Goal: Task Accomplishment & Management: Manage account settings

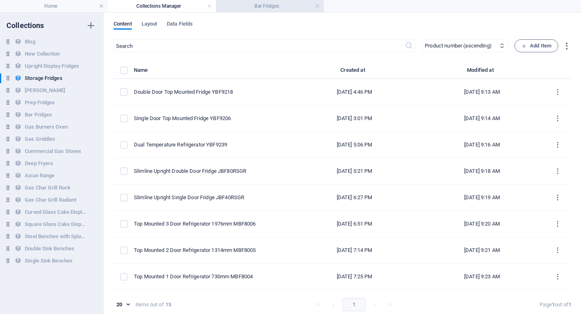
click at [266, 9] on h4 "Bar Fridges" at bounding box center [270, 6] width 108 height 9
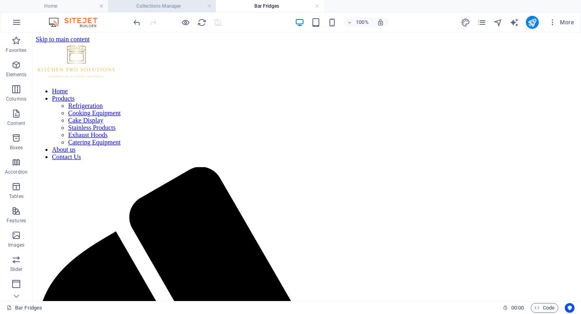
click at [186, 9] on h4 "Collections Manager" at bounding box center [162, 6] width 108 height 9
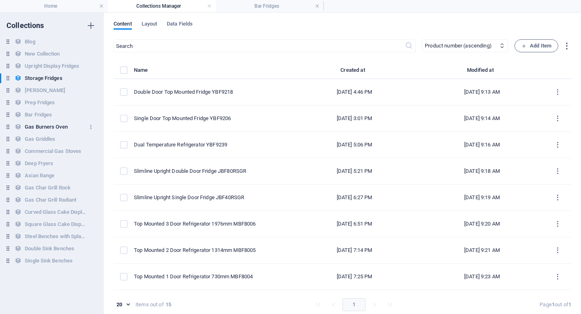
click at [44, 127] on h6 "Gas Burners Oven" at bounding box center [46, 127] width 43 height 10
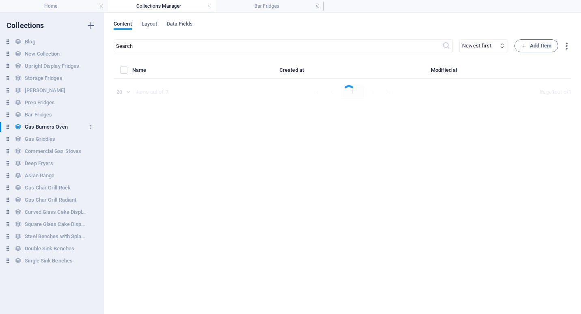
select select "columns.product_number_ASC"
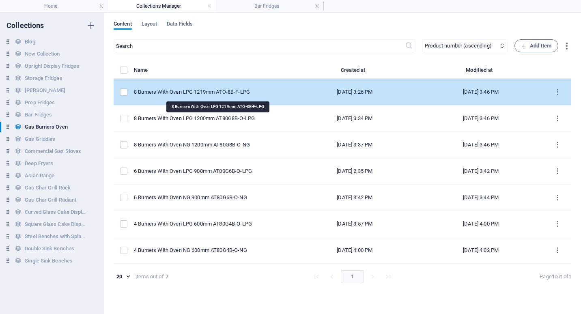
click at [196, 93] on div "8 Burners With Oven LPG 1219mm ATO-8B-F-LPG" at bounding box center [209, 92] width 151 height 7
select select "Low Stock"
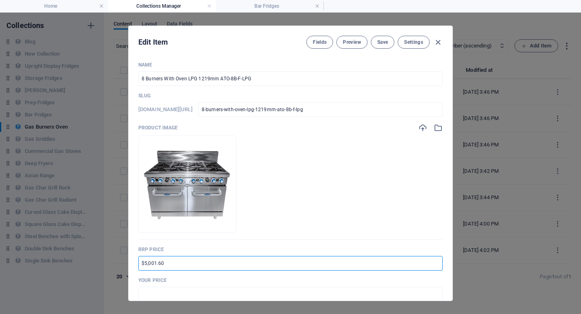
click at [145, 263] on input "$5,001.60" at bounding box center [290, 263] width 304 height 15
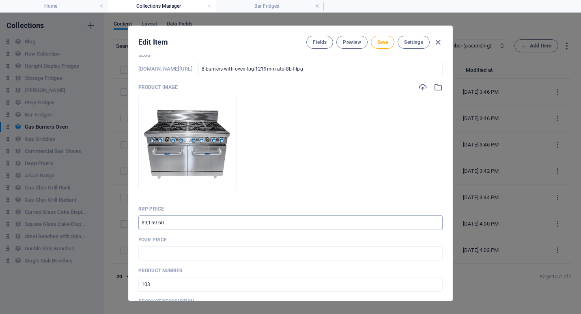
click at [139, 224] on input "$9,169.60" at bounding box center [290, 223] width 304 height 15
type input "RRP $9,169.60"
click at [147, 257] on input "text" at bounding box center [290, 253] width 304 height 15
drag, startPoint x: 149, startPoint y: 255, endPoint x: 156, endPoint y: 255, distance: 6.9
click at [156, 255] on input "$6,599.00" at bounding box center [290, 253] width 304 height 15
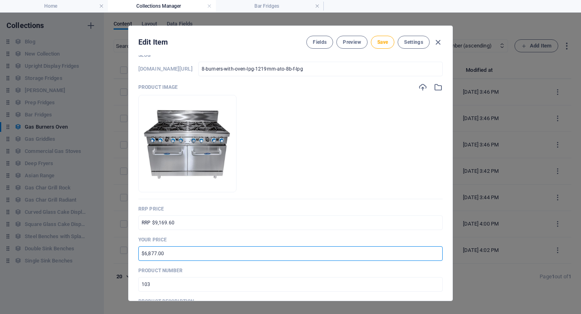
type input "$6,877.00"
click at [229, 270] on p "Product number" at bounding box center [290, 271] width 304 height 6
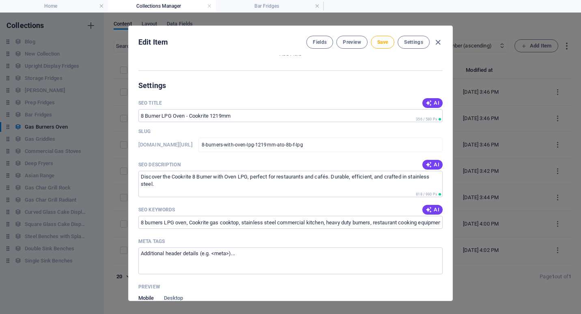
scroll to position [528, 0]
click at [431, 208] on span "AI" at bounding box center [433, 209] width 14 height 6
type input "8 burner gas cooktop, LPG commercial oven, stainless steel kitchen equipment, h…"
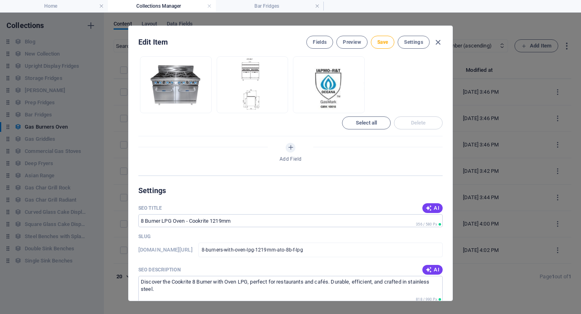
scroll to position [406, 0]
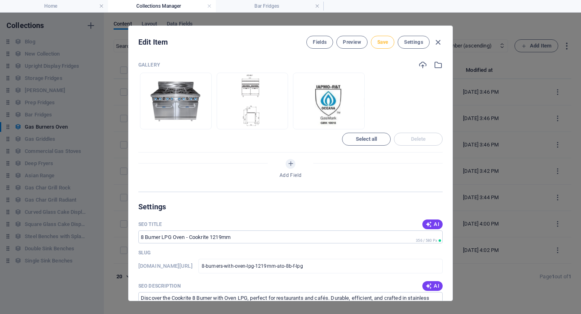
click at [382, 42] on span "Save" at bounding box center [383, 42] width 11 height 6
click at [437, 43] on icon "button" at bounding box center [438, 42] width 9 height 9
type input "8-burners-with-oven-lpg-1219mm-ato-8b-f-lpg"
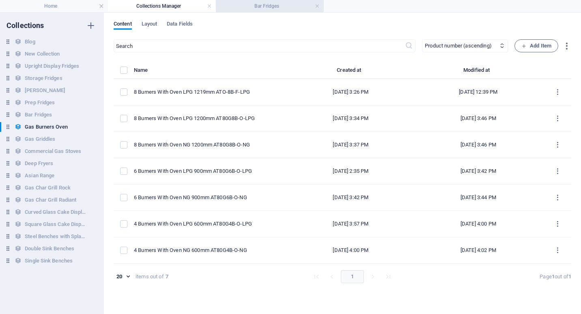
click at [287, 6] on h4 "Bar Fridges" at bounding box center [270, 6] width 108 height 9
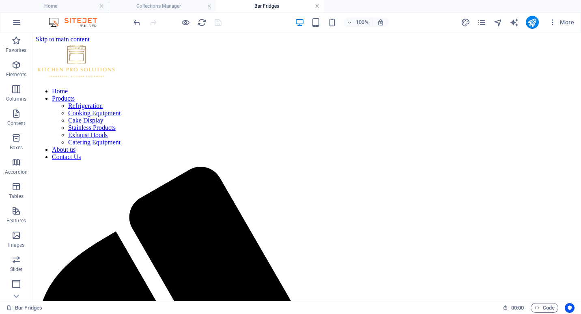
click at [319, 6] on link at bounding box center [317, 6] width 5 height 8
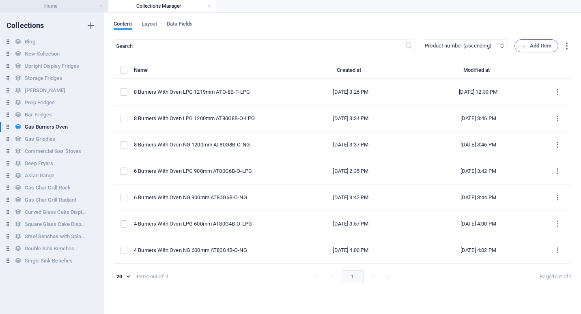
click at [54, 3] on h4 "Home" at bounding box center [54, 6] width 108 height 9
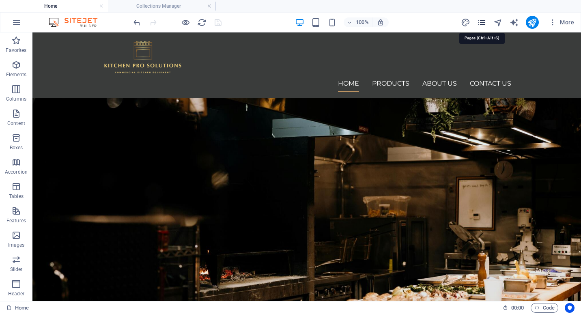
click at [481, 23] on icon "pages" at bounding box center [481, 22] width 9 height 9
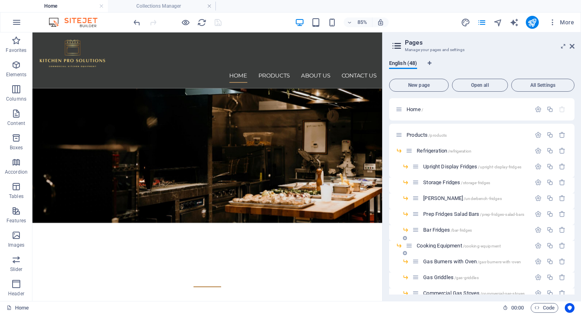
scroll to position [81, 0]
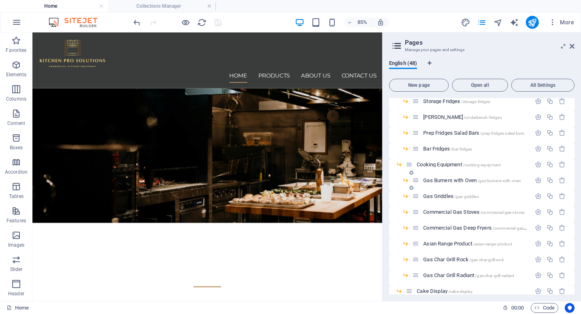
click at [449, 177] on div "Gas Burners with Oven /gas-burners-with-oven" at bounding box center [471, 180] width 119 height 9
click at [448, 179] on span "Gas Burners with Oven /gas-burners-with-oven" at bounding box center [472, 180] width 98 height 6
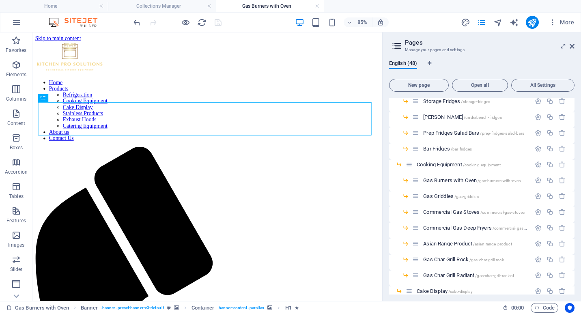
scroll to position [0, 0]
drag, startPoint x: 572, startPoint y: 45, endPoint x: 460, endPoint y: 43, distance: 111.3
click at [572, 45] on icon at bounding box center [572, 46] width 5 height 6
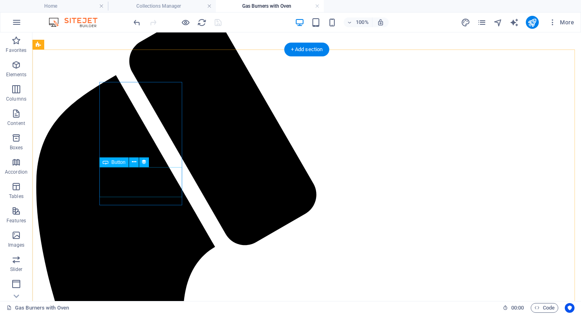
scroll to position [162, 0]
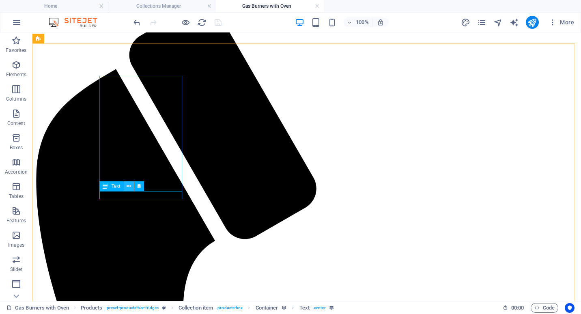
click at [130, 186] on icon at bounding box center [129, 186] width 4 height 9
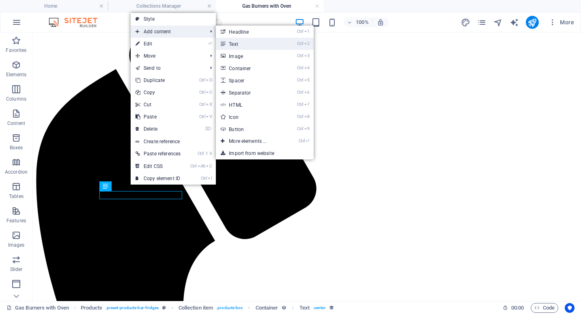
click at [246, 41] on link "Ctrl 2 Text" at bounding box center [249, 44] width 67 height 12
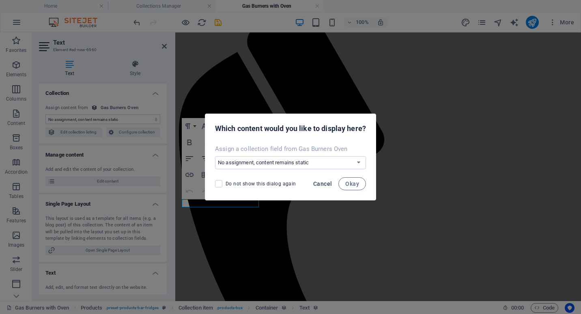
click at [327, 185] on span "Cancel" at bounding box center [322, 184] width 19 height 6
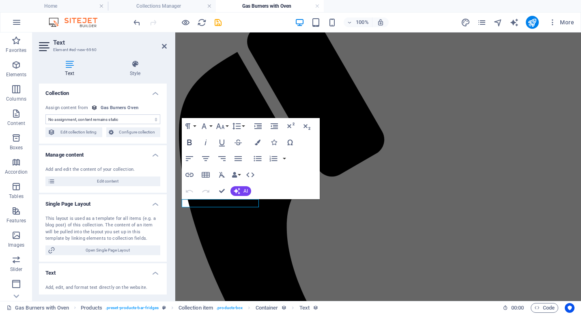
click at [192, 143] on icon "button" at bounding box center [190, 143] width 10 height 10
click at [204, 157] on icon "button" at bounding box center [206, 159] width 10 height 10
click at [227, 127] on button "Font Size" at bounding box center [221, 126] width 15 height 16
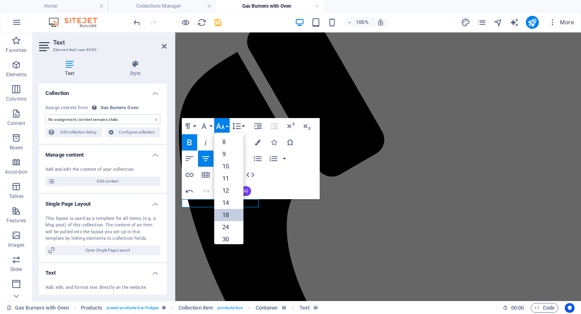
click at [231, 214] on link "18" at bounding box center [228, 215] width 29 height 12
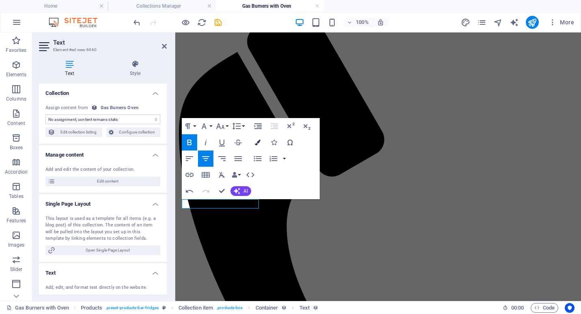
click at [260, 143] on icon "button" at bounding box center [258, 143] width 6 height 6
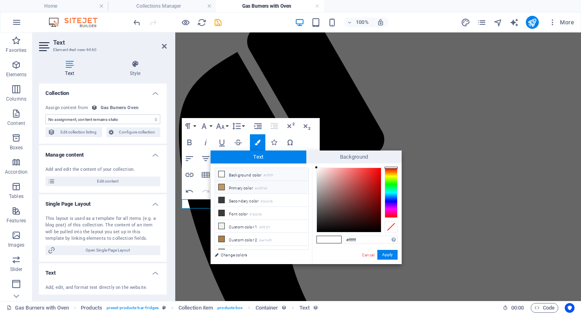
click at [223, 186] on icon at bounding box center [222, 187] width 6 height 6
type input "#c29764"
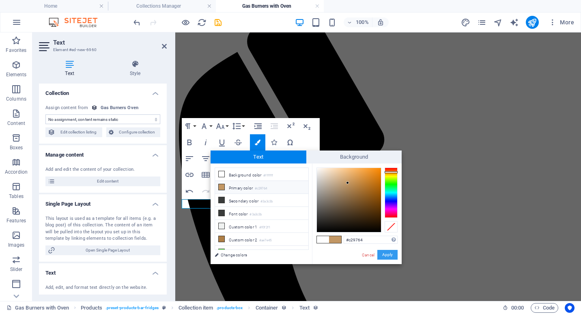
click at [388, 255] on button "Apply" at bounding box center [388, 255] width 20 height 10
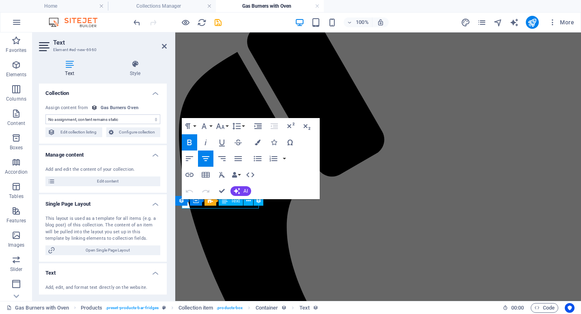
click at [83, 121] on select "No assignment, content remains static Created at (Date) Updated at (Date) Name …" at bounding box center [102, 119] width 115 height 10
select select "your-price"
click at [45, 114] on select "No assignment, content remains static Created at (Date) Updated at (Date) Name …" at bounding box center [102, 119] width 115 height 10
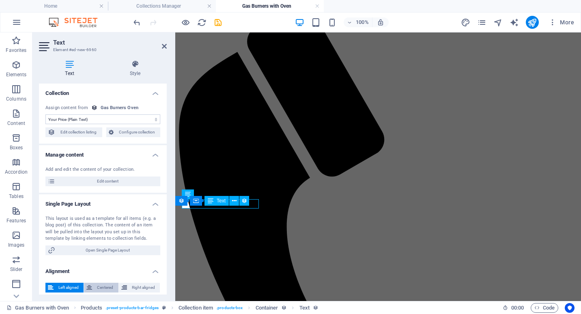
click at [96, 286] on span "Centered" at bounding box center [105, 288] width 21 height 10
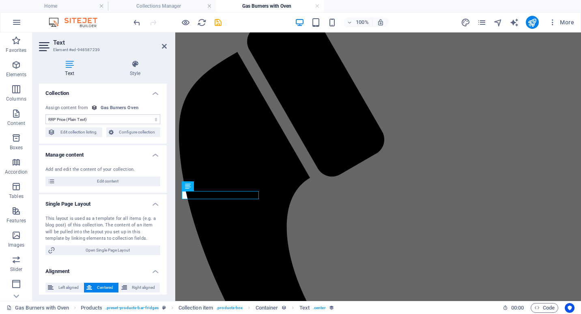
click at [95, 119] on select "No assignment, content remains static Created at (Date) Updated at (Date) Name …" at bounding box center [102, 119] width 115 height 10
select select "remainStatic"
click at [45, 114] on select "No assignment, content remains static Created at (Date) Updated at (Date) Name …" at bounding box center [102, 119] width 115 height 10
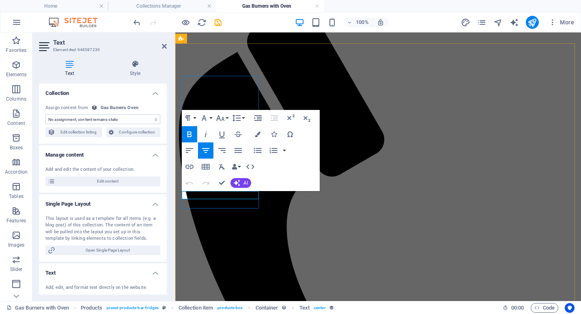
drag, startPoint x: 249, startPoint y: 196, endPoint x: 190, endPoint y: 196, distance: 59.3
click at [259, 135] on icon "button" at bounding box center [258, 135] width 6 height 6
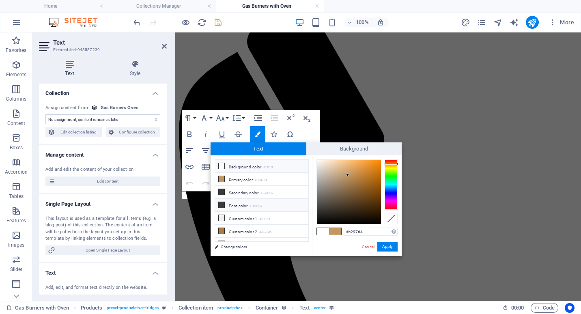
click at [222, 203] on icon at bounding box center [222, 205] width 6 height 6
type input "#3a3c3b"
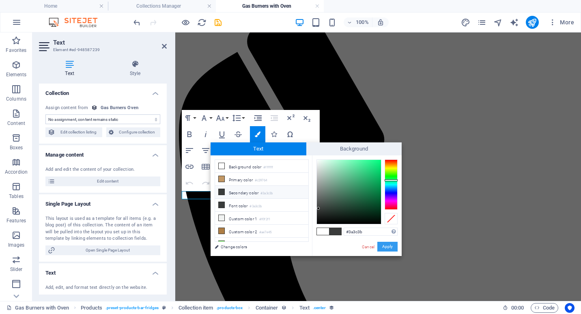
click at [389, 244] on button "Apply" at bounding box center [388, 247] width 20 height 10
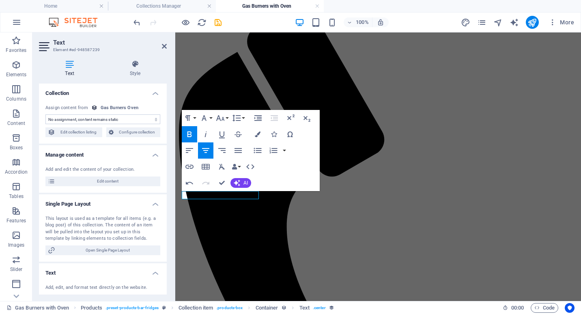
click at [192, 133] on icon "button" at bounding box center [190, 135] width 10 height 10
click at [240, 135] on icon "button" at bounding box center [238, 135] width 7 height 6
click at [225, 117] on button "Font Size" at bounding box center [221, 118] width 15 height 16
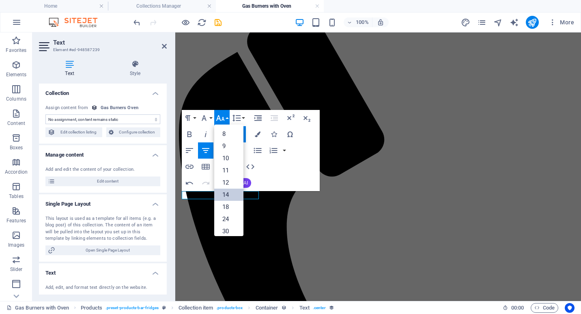
click at [229, 194] on link "14" at bounding box center [228, 195] width 29 height 12
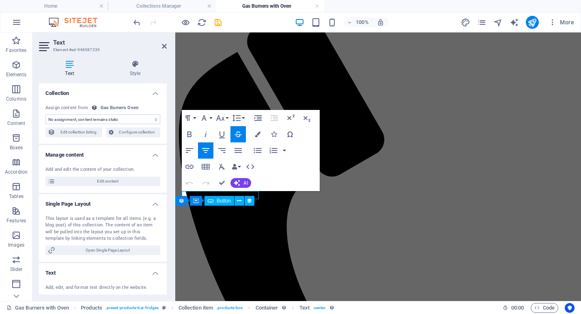
click at [94, 119] on select "No assignment, content remains static Created at (Date) Updated at (Date) Name …" at bounding box center [102, 119] width 115 height 10
select select "price"
click at [45, 114] on select "No assignment, content remains static Created at (Date) Updated at (Date) Name …" at bounding box center [102, 119] width 115 height 10
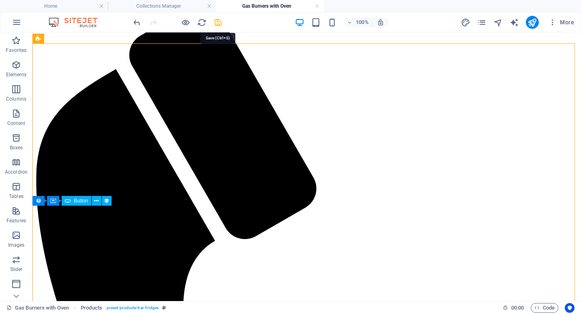
click at [220, 25] on icon "save" at bounding box center [218, 22] width 9 height 9
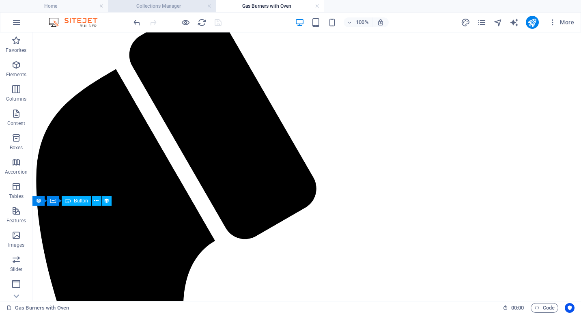
click at [169, 4] on h4 "Collections Manager" at bounding box center [162, 6] width 108 height 9
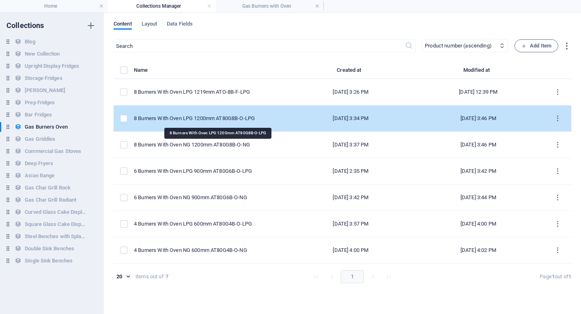
click at [205, 119] on div "8 Burners With Oven LPG 1200mm AT80G8B-O-LPG" at bounding box center [208, 118] width 149 height 7
select select "In stock"
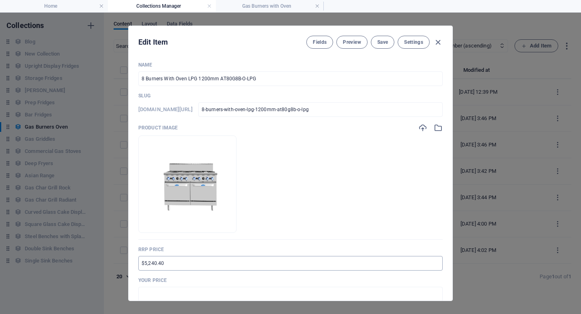
click at [140, 265] on input "$5,240.40" at bounding box center [290, 263] width 304 height 15
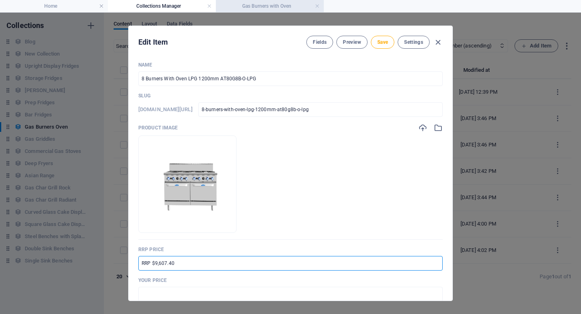
type input "RRP $9,607.40"
click at [151, 295] on input "text" at bounding box center [290, 294] width 304 height 15
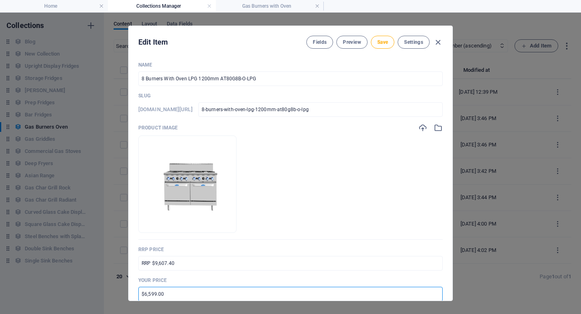
click at [145, 292] on input "$6,599.00" at bounding box center [290, 294] width 304 height 15
drag, startPoint x: 155, startPoint y: 294, endPoint x: 149, endPoint y: 294, distance: 6.5
click at [149, 294] on input "$7,599.00" at bounding box center [290, 294] width 304 height 15
type input "$7,206.00"
click at [443, 285] on div "Name 8 Burners With Oven LPG 1200mm AT80G8B-O-LPG ​ Slug [DOMAIN_NAME][URL] 8-b…" at bounding box center [291, 178] width 324 height 246
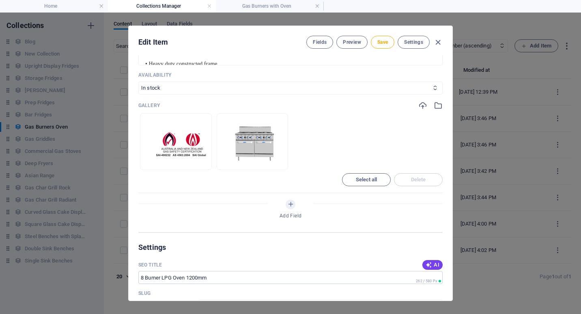
scroll to position [447, 0]
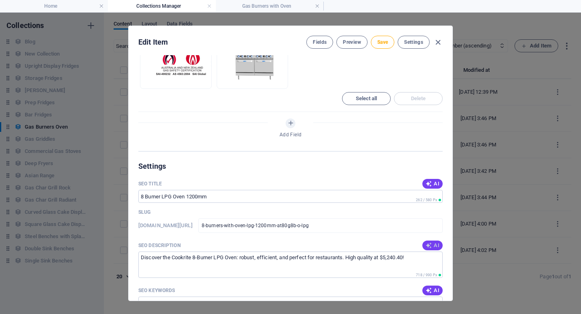
click at [426, 242] on button "AI" at bounding box center [433, 246] width 20 height 10
type textarea "Upgrade your kitchen with the Cookrite 8 Burner LPG Oven. Heavy-duty, stainless…"
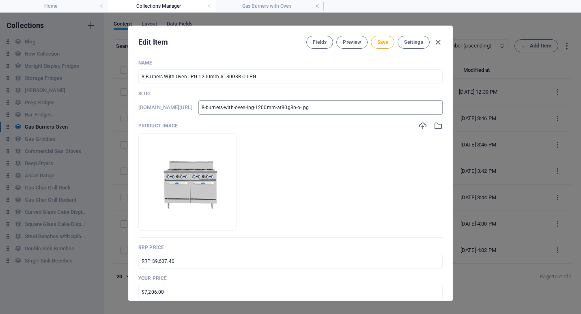
scroll to position [0, 0]
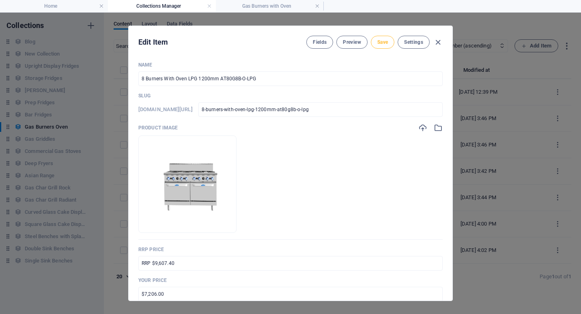
click at [378, 42] on span "Save" at bounding box center [383, 42] width 11 height 6
click at [438, 41] on icon "button" at bounding box center [438, 42] width 9 height 9
type input "8-burners-with-oven-lpg-1200mm-at80g8b-o-lpg"
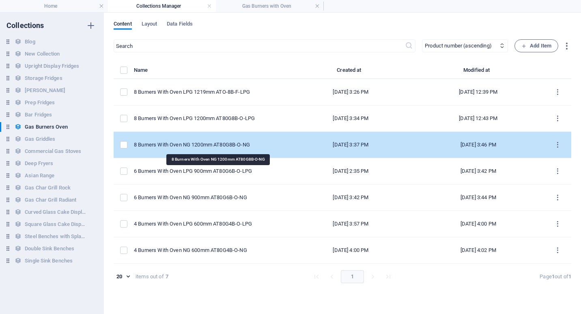
click at [217, 146] on div "8 Burners With Oven NG 1200mm AT80G8B-O-NG" at bounding box center [208, 144] width 149 height 7
select select "In stock"
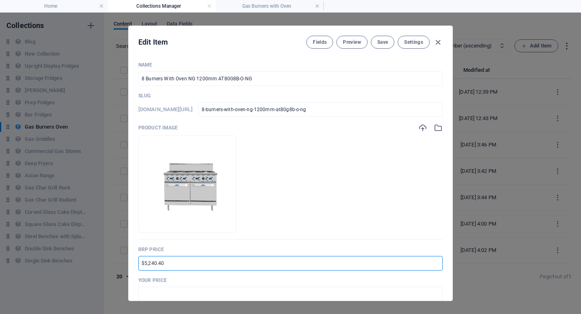
click at [140, 261] on input "$5,240.40" at bounding box center [290, 263] width 304 height 15
type input "RRP $9,607.40"
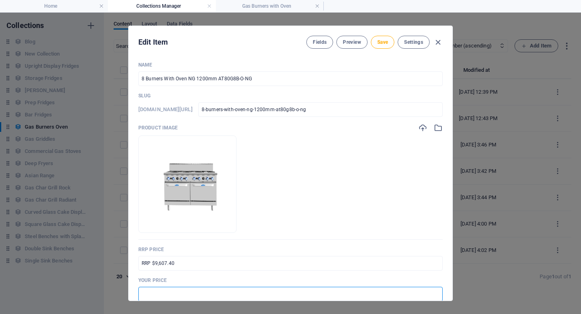
click at [147, 294] on input "text" at bounding box center [290, 294] width 304 height 15
click at [145, 293] on input "$6,599.00" at bounding box center [290, 294] width 304 height 15
drag, startPoint x: 156, startPoint y: 296, endPoint x: 149, endPoint y: 296, distance: 7.3
click at [149, 296] on input "$7,599.00" at bounding box center [290, 294] width 304 height 15
type input "$7,206.00"
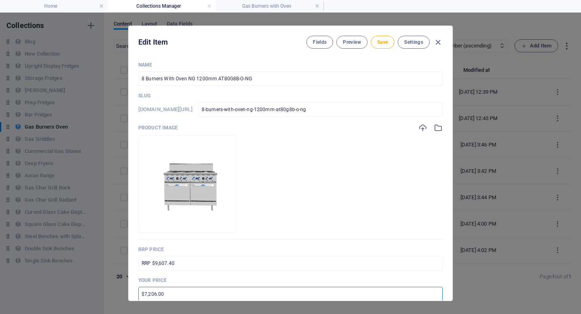
click at [410, 281] on p "Your Price" at bounding box center [290, 280] width 304 height 6
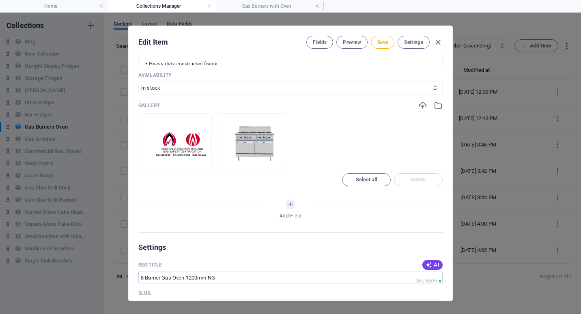
scroll to position [528, 0]
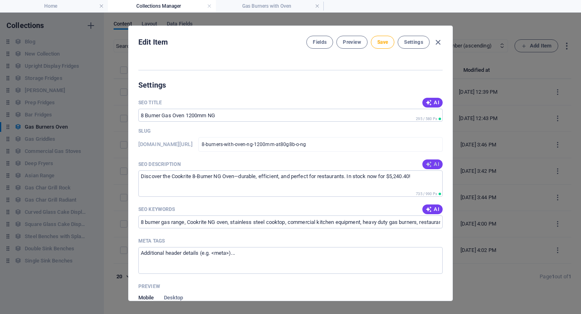
click at [426, 165] on icon "button" at bounding box center [429, 164] width 6 height 6
type textarea "Discover the powerful Cookrite 8 Burner Oven (1200mm) – perfect for restaurants…"
click at [383, 42] on span "Save" at bounding box center [383, 42] width 11 height 6
click at [438, 42] on icon "button" at bounding box center [438, 42] width 9 height 9
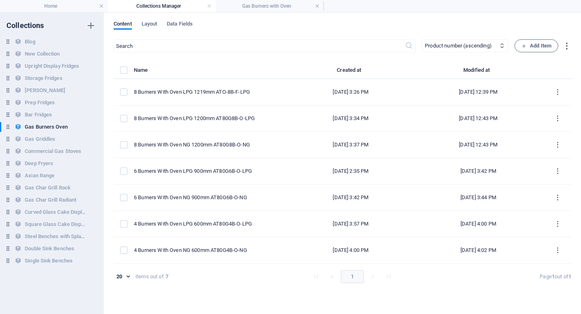
type input "8-burners-with-oven-ng-1200mm-at80g8b-o-ng"
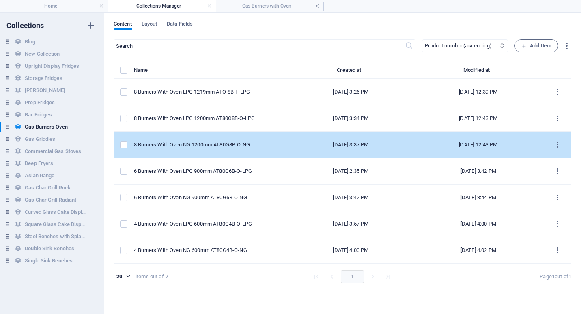
scroll to position [440, 0]
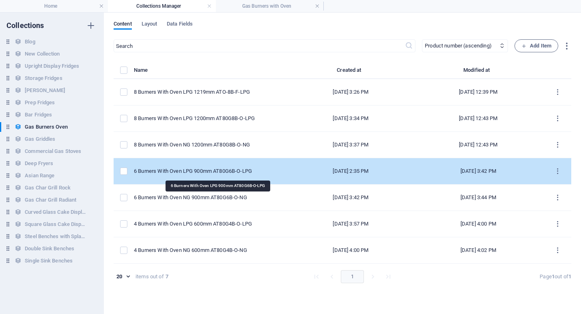
click at [215, 171] on div "6 Burners With Oven LPG 900mm AT80G6B-O-LPG" at bounding box center [208, 171] width 149 height 7
select select "Low Stock"
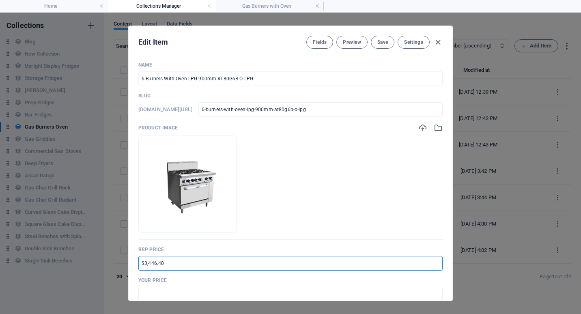
click at [145, 262] on input "$3,446.40" at bounding box center [290, 263] width 304 height 15
drag, startPoint x: 156, startPoint y: 263, endPoint x: 149, endPoint y: 264, distance: 7.3
click at [149, 264] on input "$6,446.40" at bounding box center [290, 263] width 304 height 15
click at [142, 265] on input "$6,318.40" at bounding box center [290, 263] width 304 height 15
type input "RRP $6,318.40"
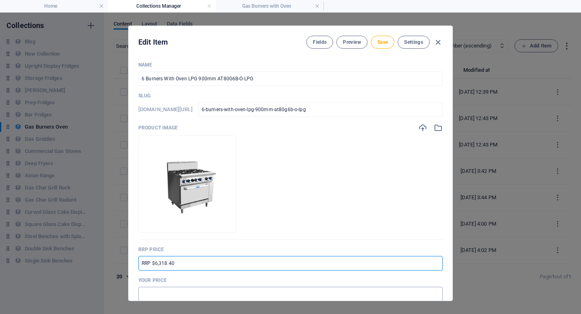
click at [150, 295] on input "text" at bounding box center [290, 294] width 304 height 15
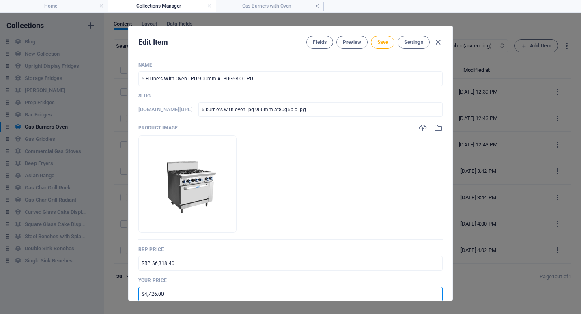
drag, startPoint x: 151, startPoint y: 294, endPoint x: 155, endPoint y: 294, distance: 4.9
click at [155, 294] on input "$4,726.00" at bounding box center [290, 294] width 304 height 15
type input "$4,739.00"
click at [444, 273] on div "Name 6 Burners With Oven LPG 900mm AT80G6B-O-LPG ​ Slug [DOMAIN_NAME][URL] 6-bu…" at bounding box center [291, 178] width 324 height 246
click at [380, 45] on span "Save" at bounding box center [383, 42] width 11 height 6
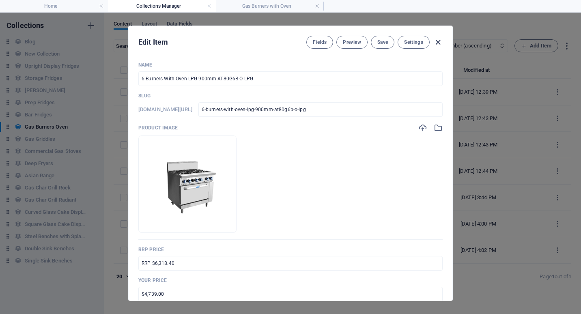
click at [438, 43] on icon "button" at bounding box center [438, 42] width 9 height 9
type input "6-burners-with-oven-lpg-900mm-at80g6b-o-lpg"
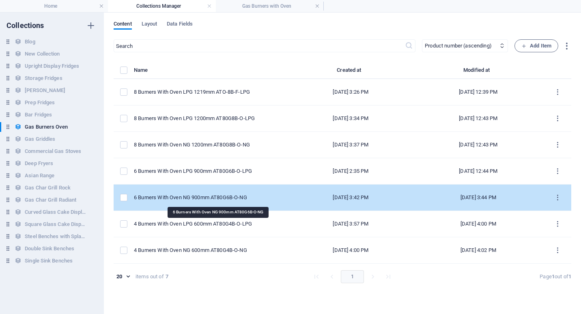
click at [210, 196] on div "6 Burners With Oven NG 900mm AT80G6B-O-NG" at bounding box center [208, 197] width 149 height 7
select select "Low Stock"
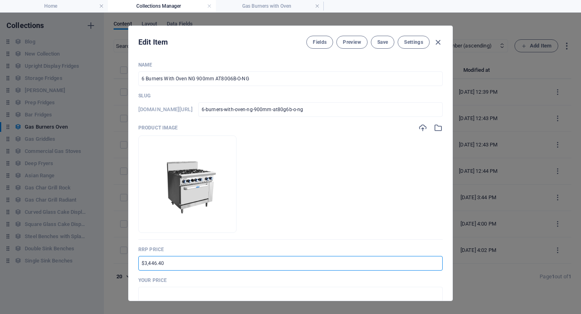
click at [142, 265] on input "$3,446.40" at bounding box center [290, 263] width 304 height 15
type input "RRP $6,318.40"
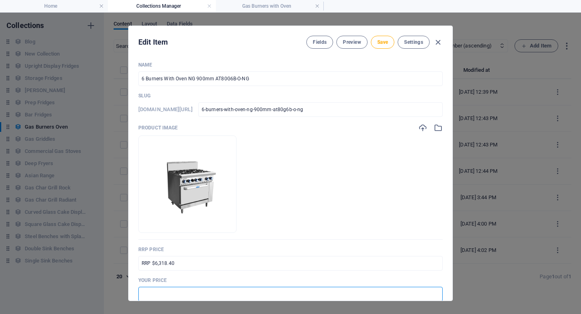
click at [146, 294] on input "text" at bounding box center [290, 294] width 304 height 15
drag, startPoint x: 150, startPoint y: 295, endPoint x: 155, endPoint y: 294, distance: 5.8
click at [155, 294] on input "$4,726.00" at bounding box center [290, 294] width 304 height 15
type input "$4,739.00"
click at [445, 281] on div "Name 6 Burners With Oven NG 900mm AT80G6B-O-NG ​ Slug [DOMAIN_NAME][URL] 6-burn…" at bounding box center [291, 178] width 324 height 246
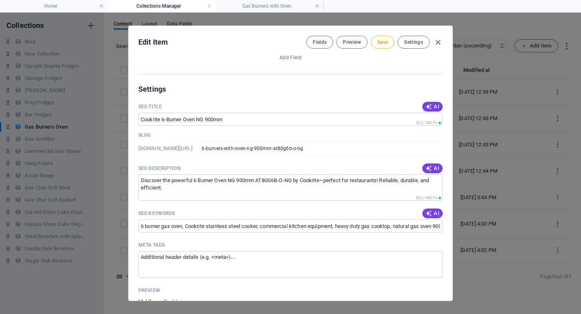
scroll to position [528, 0]
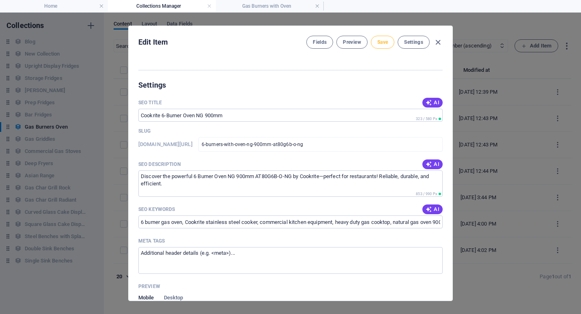
click at [378, 41] on span "Save" at bounding box center [383, 42] width 11 height 6
click at [438, 42] on icon "button" at bounding box center [438, 42] width 9 height 9
type input "6-burners-with-oven-ng-900mm-at80g6b-o-ng"
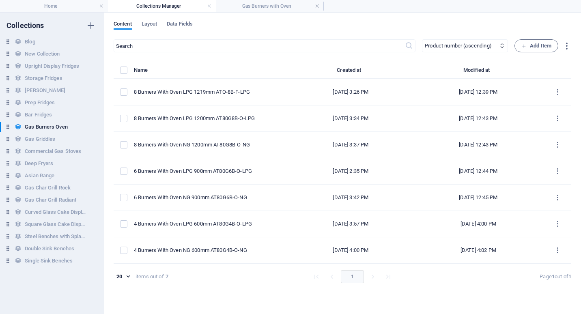
scroll to position [440, 0]
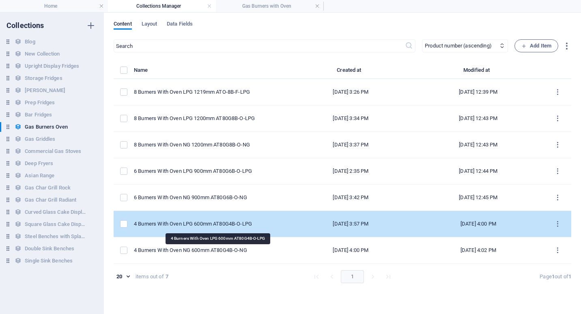
click at [179, 223] on div "4 Burners With Oven LPG 600mm AT80G4B-O-LPG" at bounding box center [208, 223] width 149 height 7
select select "Low Stock"
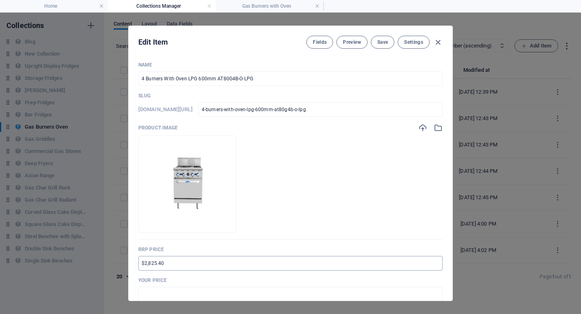
click at [142, 263] on input "$2,825.40" at bounding box center [290, 263] width 304 height 15
type input "RRP $5,179.40"
click at [147, 290] on input "text" at bounding box center [290, 294] width 304 height 15
drag, startPoint x: 149, startPoint y: 295, endPoint x: 155, endPoint y: 295, distance: 6.5
click at [155, 295] on input "$3,600.00" at bounding box center [290, 294] width 304 height 15
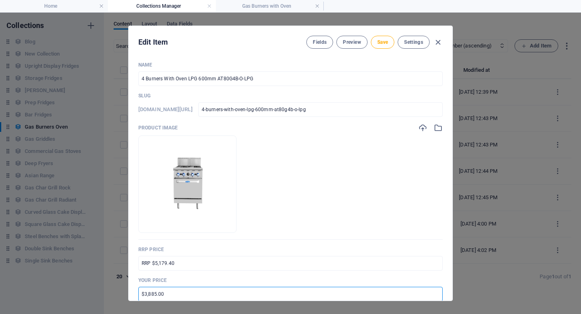
type input "$3,885.00"
click at [321, 277] on p "Your Price" at bounding box center [290, 280] width 304 height 6
click at [382, 41] on span "Save" at bounding box center [383, 42] width 11 height 6
click at [438, 41] on icon "button" at bounding box center [438, 42] width 9 height 9
type input "4-burners-with-oven-lpg-600mm-at80g4b-o-lpg"
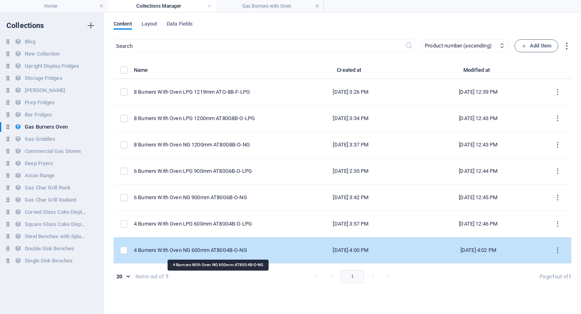
click at [208, 251] on div "4 Burners With Oven NG 600mm AT80G4B-O-NG" at bounding box center [208, 250] width 149 height 7
select select "Low Stock"
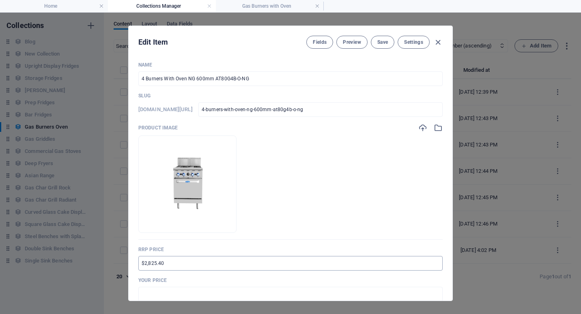
click at [142, 266] on input "$2,825.40" at bounding box center [290, 263] width 304 height 15
type input "RRP $5,179.40"
click at [154, 291] on input "text" at bounding box center [290, 294] width 304 height 15
drag, startPoint x: 148, startPoint y: 295, endPoint x: 156, endPoint y: 295, distance: 8.1
click at [156, 295] on input "$3,600.00" at bounding box center [290, 294] width 304 height 15
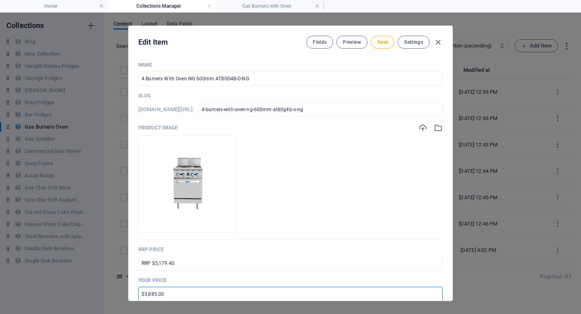
type input "$3,885.00"
click at [330, 278] on p "Your Price" at bounding box center [290, 280] width 304 height 6
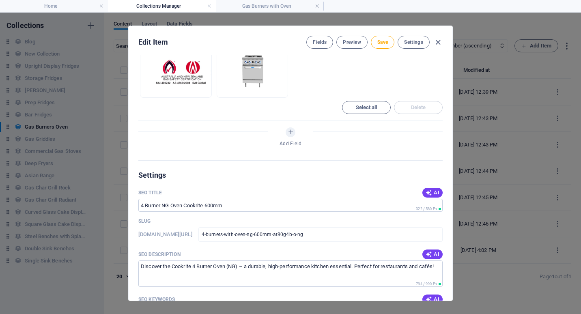
scroll to position [487, 0]
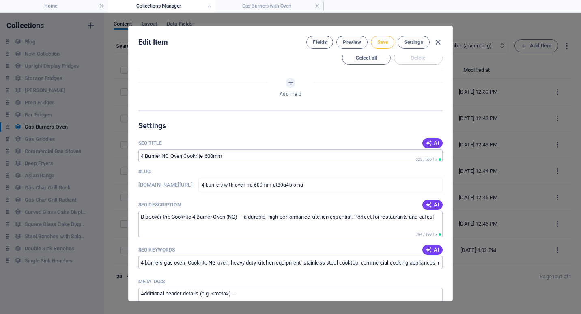
click at [384, 43] on span "Save" at bounding box center [383, 42] width 11 height 6
click at [436, 43] on icon "button" at bounding box center [438, 42] width 9 height 9
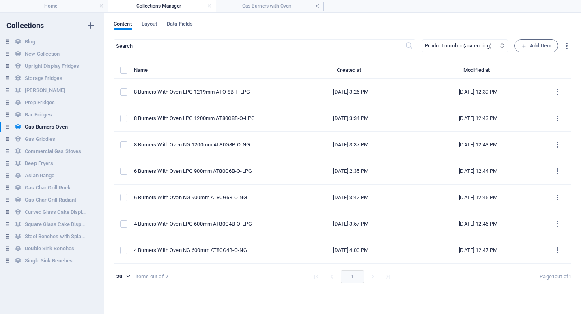
type input "4-burners-with-oven-ng-600mm-at80g4b-o-ng"
click at [263, 6] on h4 "Gas Burners with Oven" at bounding box center [270, 6] width 108 height 9
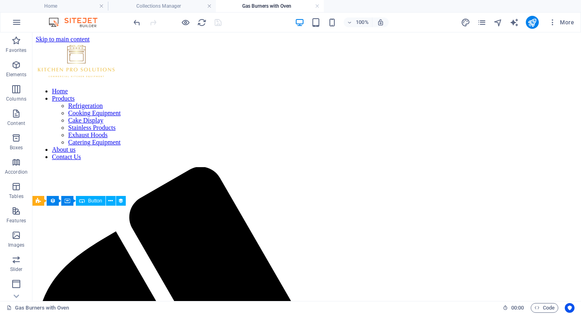
scroll to position [162, 0]
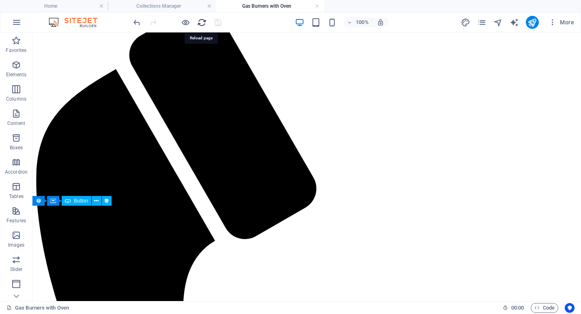
click at [203, 22] on icon "reload" at bounding box center [201, 22] width 9 height 9
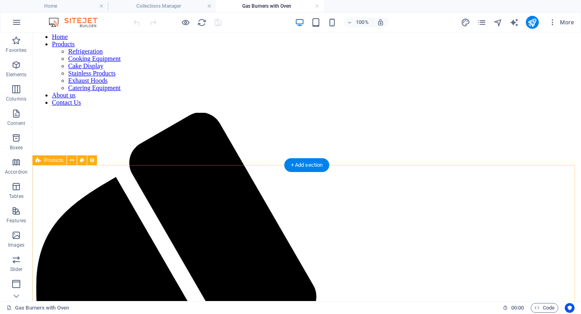
scroll to position [41, 0]
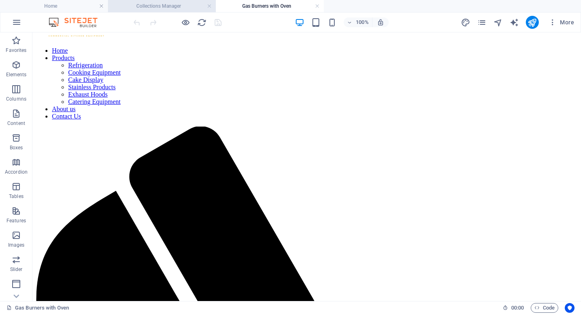
click at [177, 4] on h4 "Collections Manager" at bounding box center [162, 6] width 108 height 9
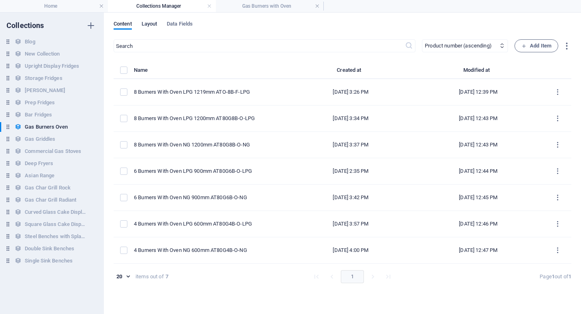
click at [144, 24] on span "Layout" at bounding box center [150, 24] width 16 height 11
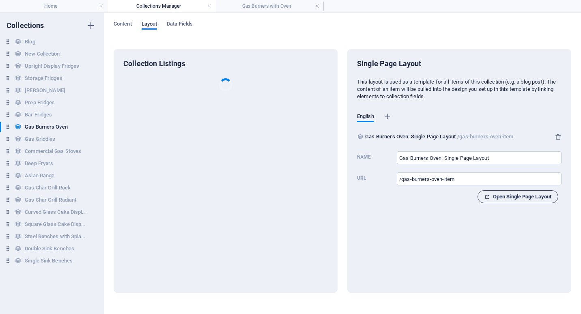
click at [507, 198] on span "Open Single Page Layout" at bounding box center [518, 197] width 67 height 10
click at [125, 24] on span "Content" at bounding box center [123, 24] width 18 height 11
select select "columns.product_number_ASC"
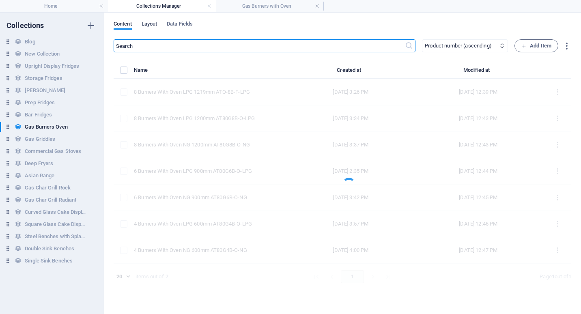
click at [148, 24] on span "Layout" at bounding box center [150, 24] width 16 height 11
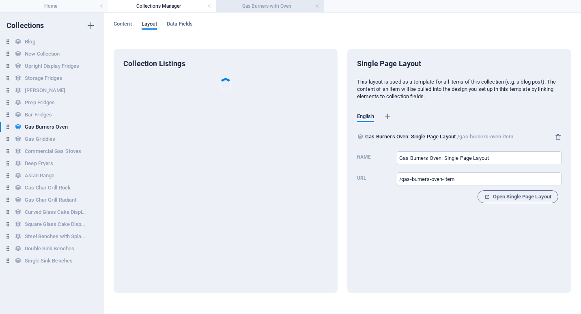
click at [276, 6] on h4 "Gas Burners with Oven" at bounding box center [270, 6] width 108 height 9
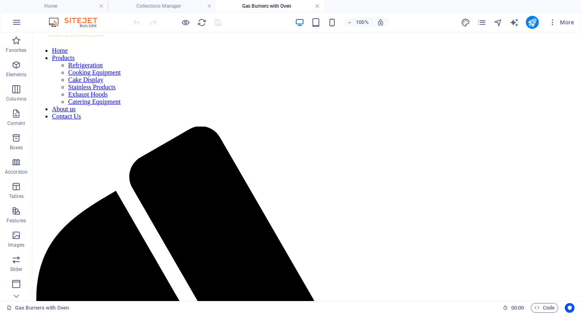
click at [317, 6] on link at bounding box center [317, 6] width 5 height 8
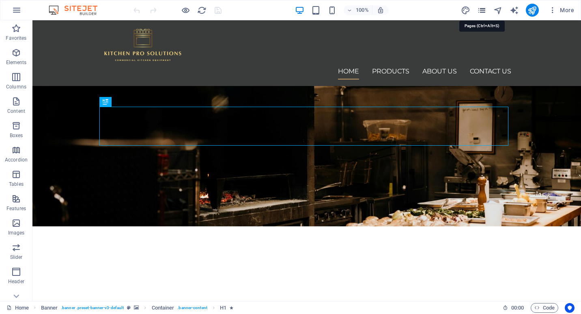
click at [482, 8] on icon "pages" at bounding box center [481, 10] width 9 height 9
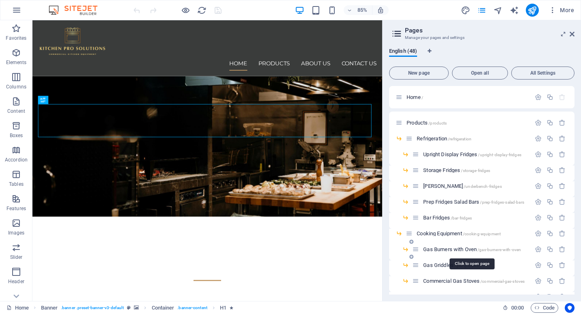
click at [446, 248] on span "Gas Burners with Oven /gas-burners-with-oven" at bounding box center [472, 249] width 98 height 6
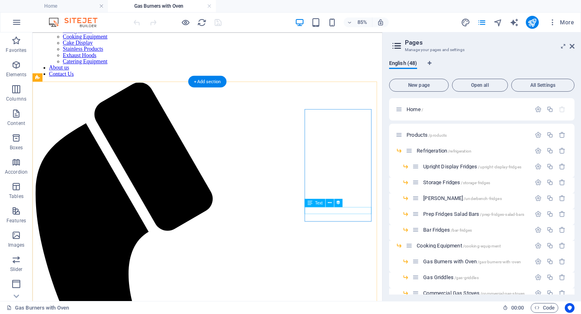
scroll to position [41, 0]
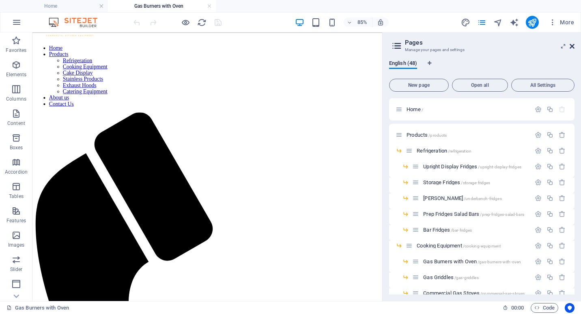
click at [571, 46] on icon at bounding box center [572, 46] width 5 height 6
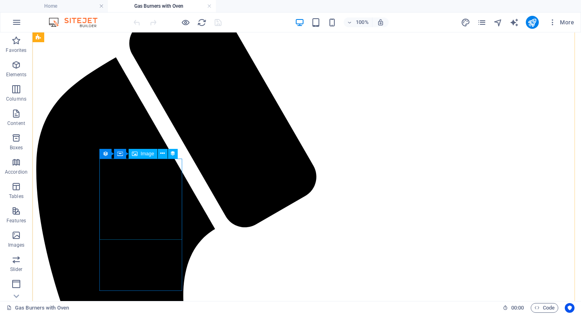
scroll to position [81, 0]
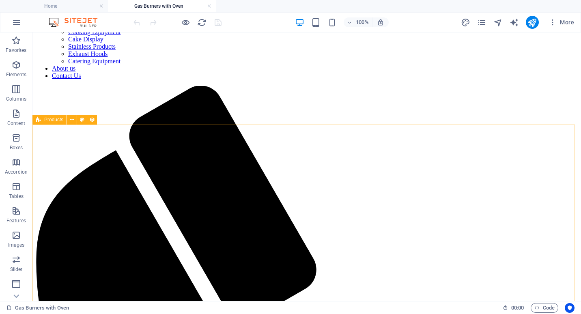
click at [48, 119] on span "Products" at bounding box center [53, 119] width 19 height 5
select select "68cb8c1deeecbf7e4e02e192"
select select "columns.product_number_ASC"
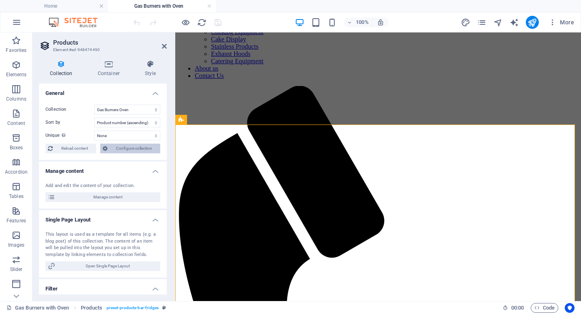
click at [123, 149] on span "Configure collection" at bounding box center [134, 149] width 48 height 10
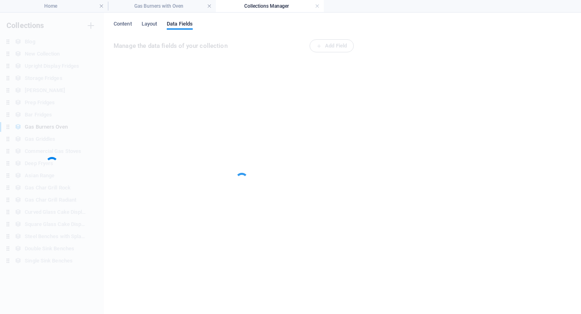
scroll to position [0, 0]
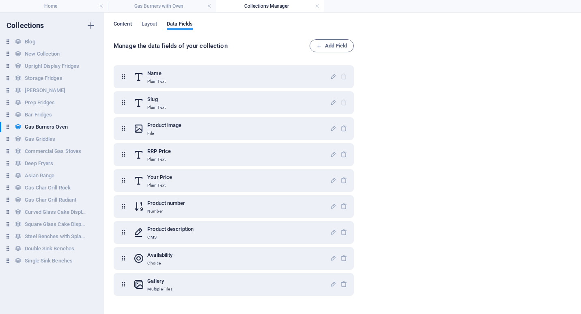
click at [125, 24] on span "Content" at bounding box center [123, 24] width 18 height 11
select select "columns.product_number_ASC"
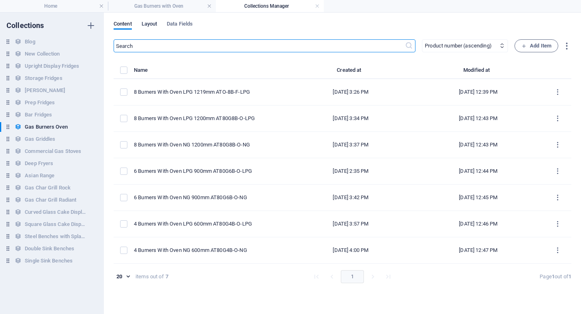
click at [149, 24] on span "Layout" at bounding box center [150, 24] width 16 height 11
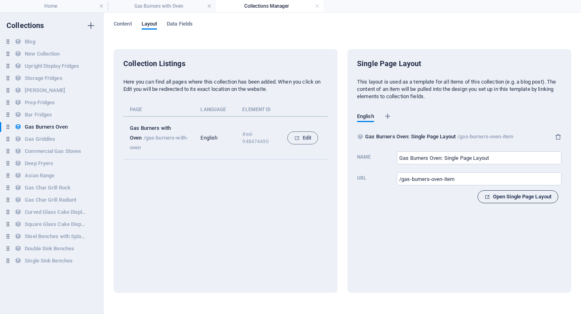
click at [521, 197] on span "Open Single Page Layout" at bounding box center [518, 197] width 67 height 10
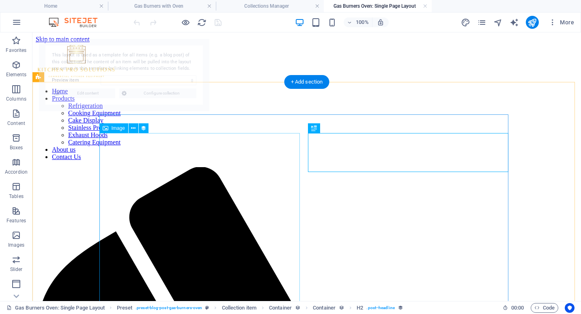
select select "68cba013d8bb38c336078a77"
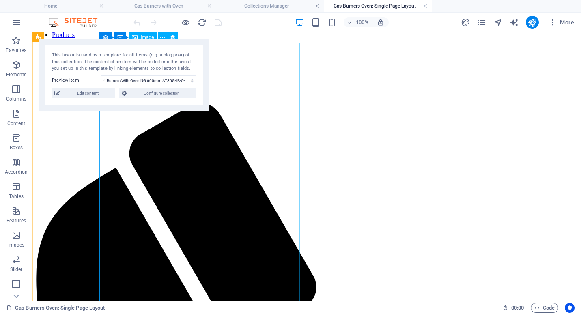
scroll to position [41, 0]
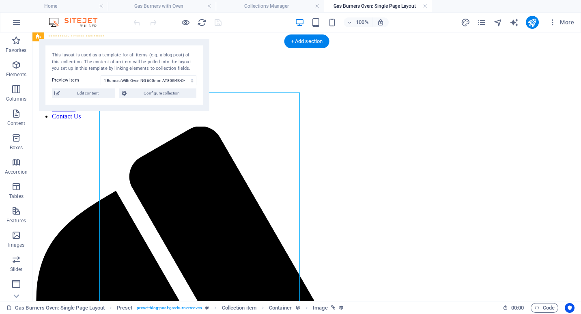
select select "image"
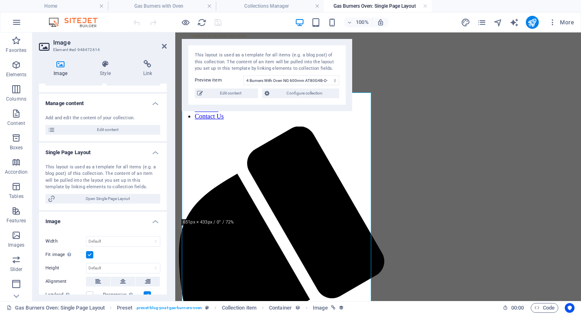
scroll to position [0, 0]
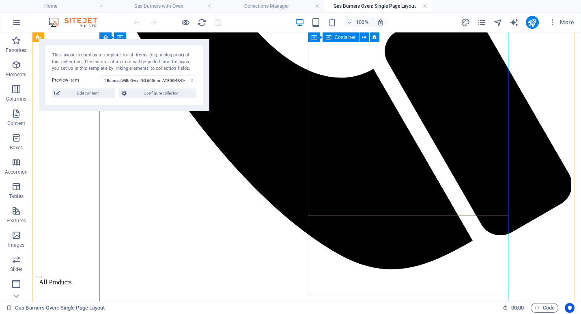
scroll to position [731, 0]
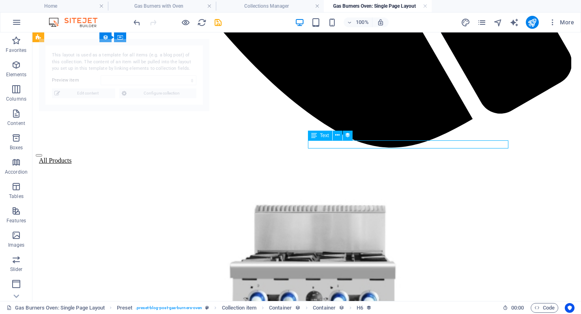
select select "68cba013d8bb38c336078a77"
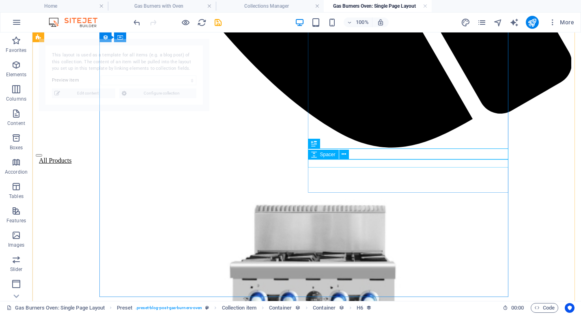
select select "68cba013d8bb38c336078a77"
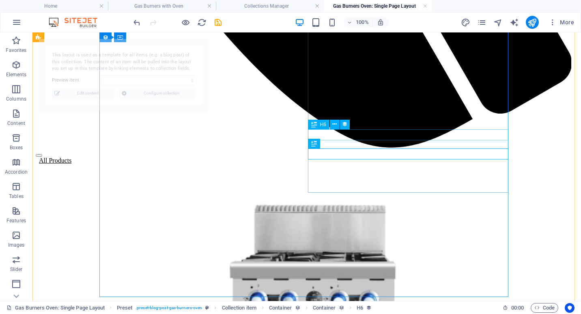
select select "68cba013d8bb38c336078a77"
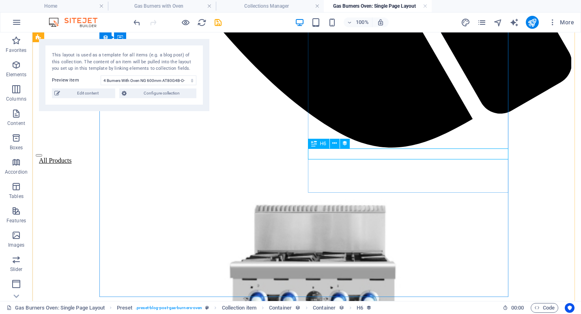
click at [319, 144] on div "H6" at bounding box center [319, 144] width 22 height 10
click at [316, 145] on icon at bounding box center [314, 144] width 6 height 10
select select "price"
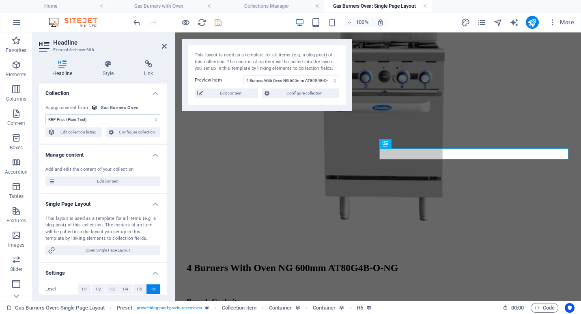
scroll to position [41, 0]
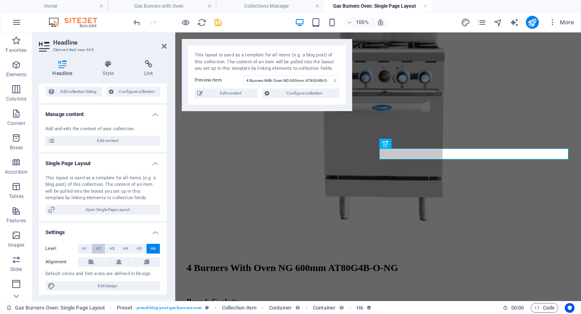
click at [97, 246] on span "H2" at bounding box center [98, 249] width 5 height 10
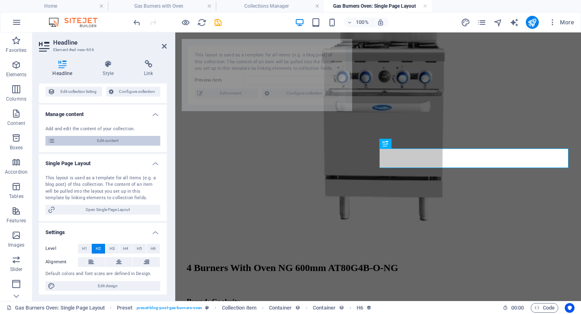
select select "68cba013d8bb38c336078a77"
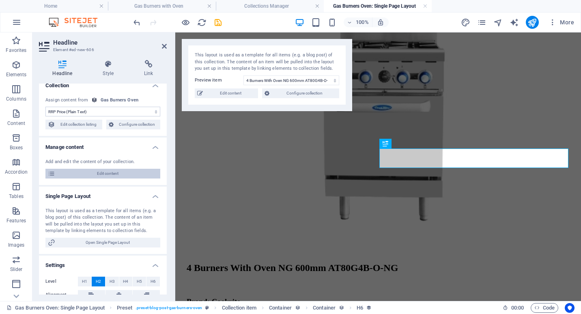
scroll to position [0, 0]
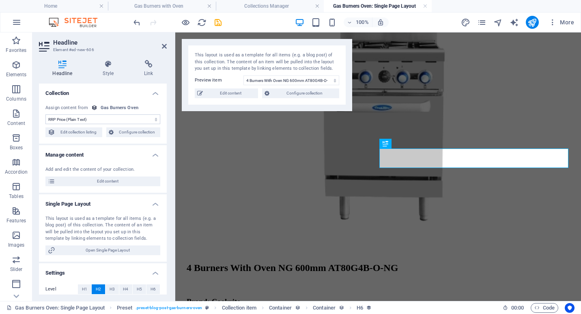
click at [104, 119] on select "No assignment, content remains static Created at (Date) Updated at (Date) Name …" at bounding box center [102, 119] width 115 height 10
select select "your-price"
click at [45, 114] on select "No assignment, content remains static Created at (Date) Updated at (Date) Name …" at bounding box center [102, 119] width 115 height 10
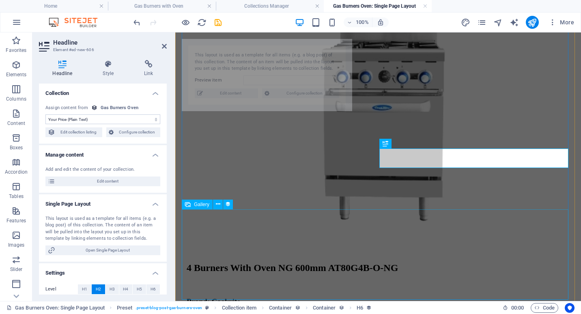
select select "68cba013d8bb38c336078a77"
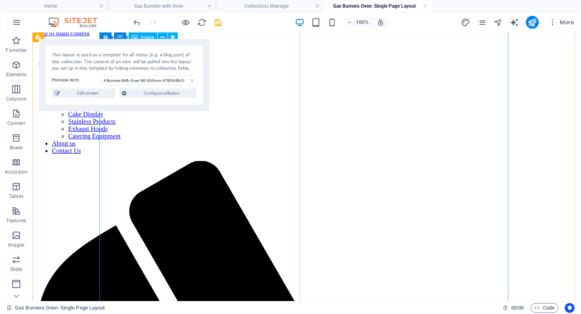
scroll to position [0, 0]
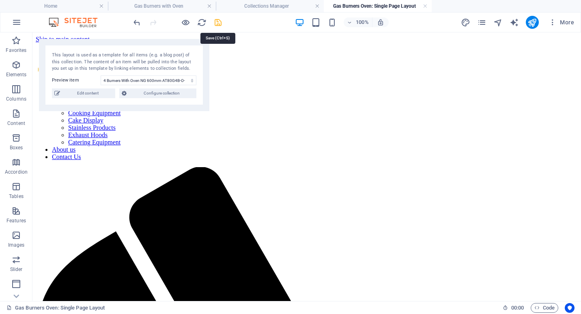
click at [219, 24] on icon "save" at bounding box center [218, 22] width 9 height 9
click at [425, 6] on link at bounding box center [425, 6] width 5 height 8
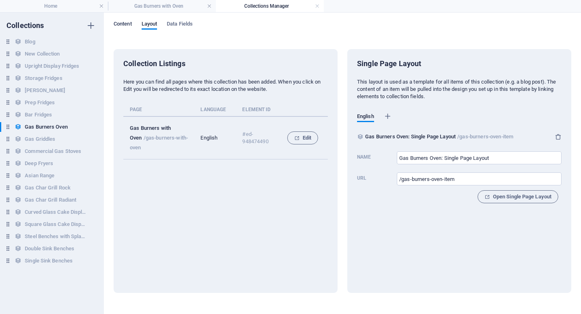
click at [126, 24] on span "Content" at bounding box center [123, 24] width 18 height 11
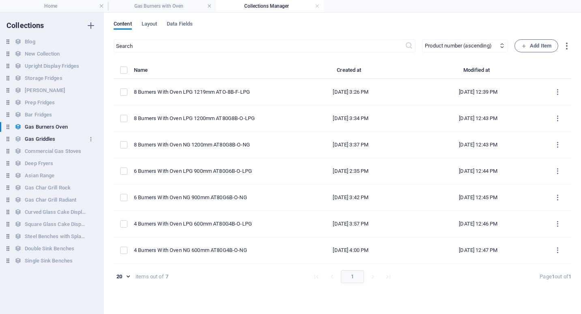
click at [45, 138] on h6 "Gas Griddles" at bounding box center [40, 139] width 30 height 10
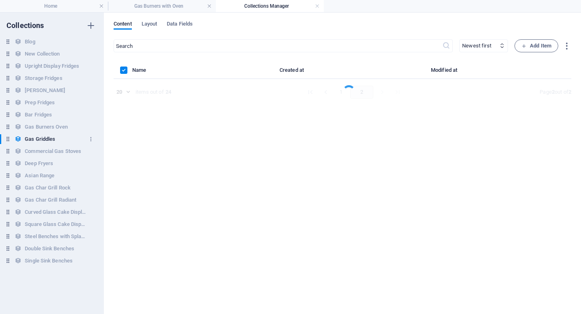
select select "columns.product_number_ASC"
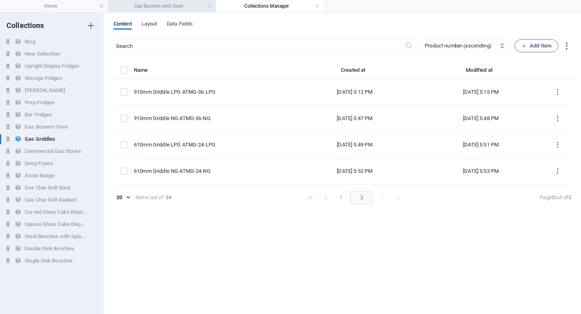
click at [188, 9] on h4 "Gas Burners with Oven" at bounding box center [162, 6] width 108 height 9
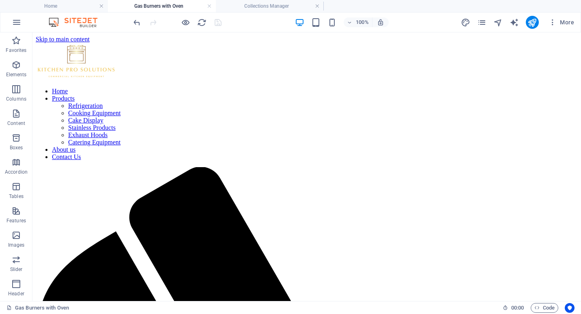
scroll to position [81, 0]
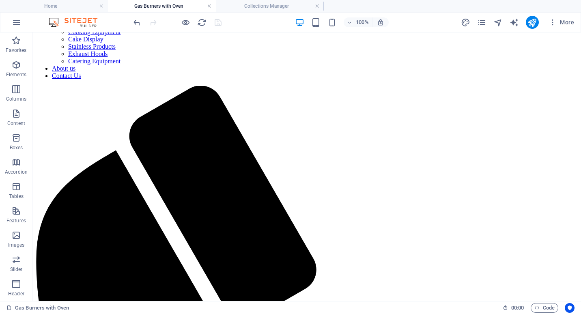
click at [210, 6] on link at bounding box center [209, 6] width 5 height 8
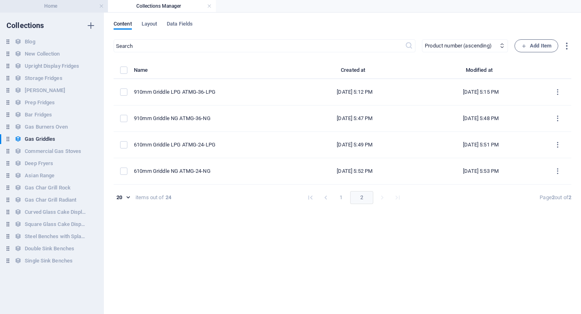
click at [46, 9] on h4 "Home" at bounding box center [54, 6] width 108 height 9
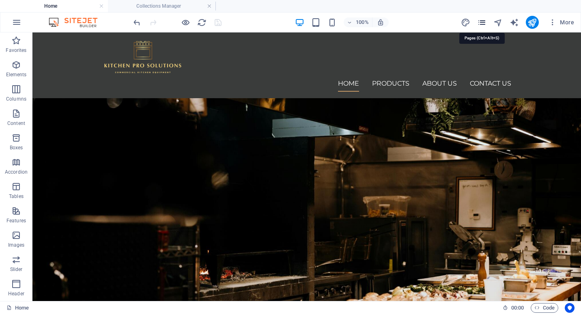
click at [484, 20] on icon "pages" at bounding box center [481, 22] width 9 height 9
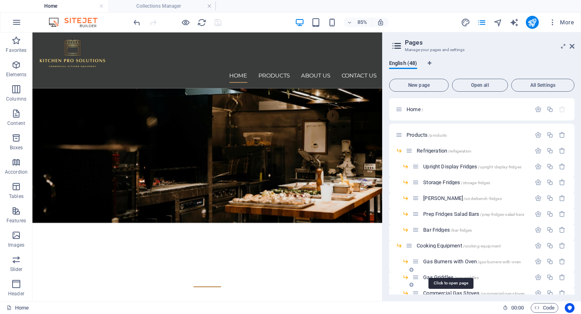
scroll to position [41, 0]
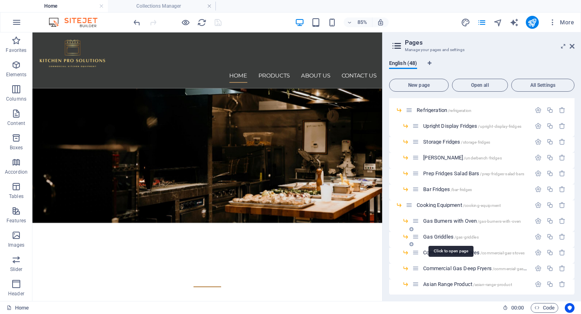
click at [438, 235] on span "Gas Griddles /gas-griddles" at bounding box center [450, 237] width 55 height 6
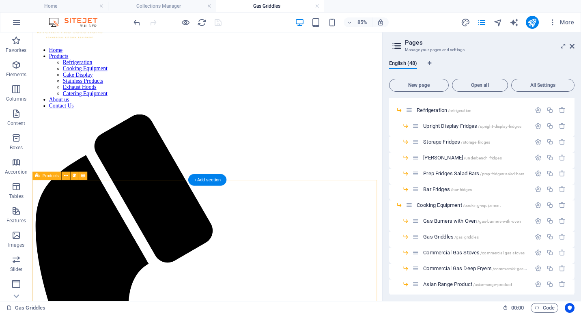
scroll to position [0, 0]
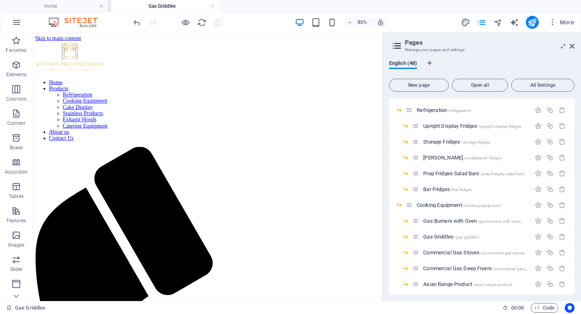
drag, startPoint x: 270, startPoint y: 7, endPoint x: 165, endPoint y: 11, distance: 104.4
drag, startPoint x: 250, startPoint y: 6, endPoint x: 138, endPoint y: 6, distance: 111.6
click at [251, 2] on h4 "Collections Manager" at bounding box center [270, 6] width 108 height 9
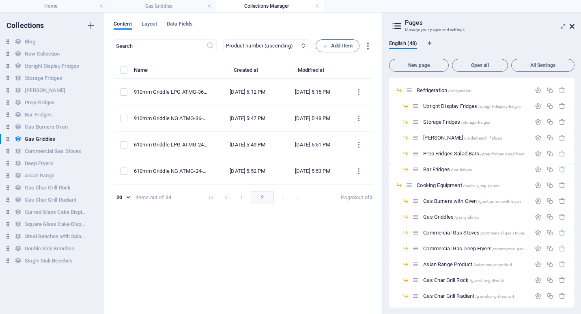
click at [572, 25] on icon at bounding box center [572, 26] width 5 height 6
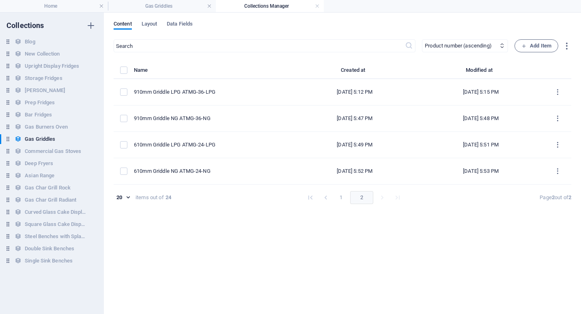
click at [339, 197] on button "1" at bounding box center [341, 197] width 13 height 13
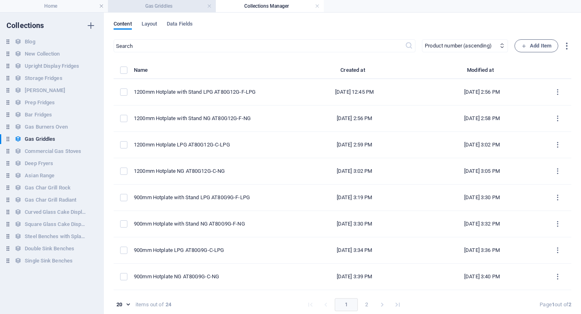
click at [165, 4] on h4 "Gas Griddles" at bounding box center [162, 6] width 108 height 9
